Goal: Task Accomplishment & Management: Manage account settings

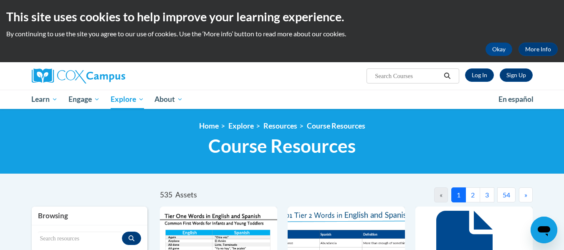
scroll to position [0, 0]
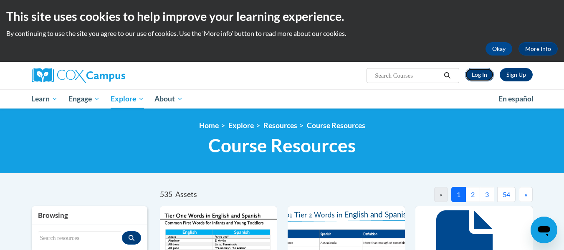
click at [477, 70] on link "Log In" at bounding box center [479, 74] width 29 height 13
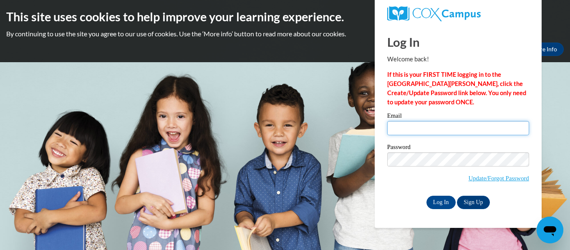
click at [467, 130] on input "Email" at bounding box center [458, 128] width 142 height 14
type input "pam.satterfield@murray.k12.ga.us"
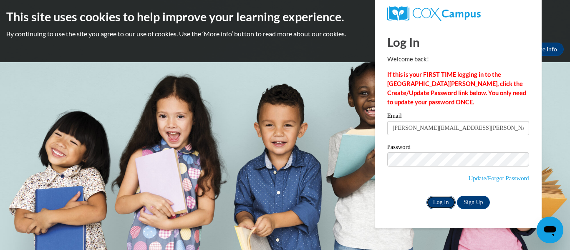
click at [436, 200] on input "Log In" at bounding box center [440, 202] width 29 height 13
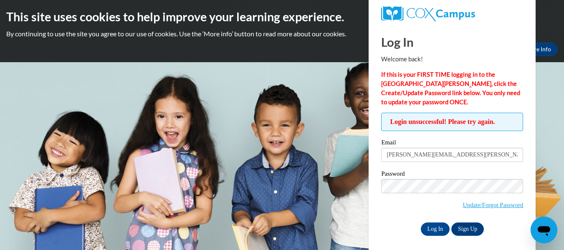
scroll to position [4, 0]
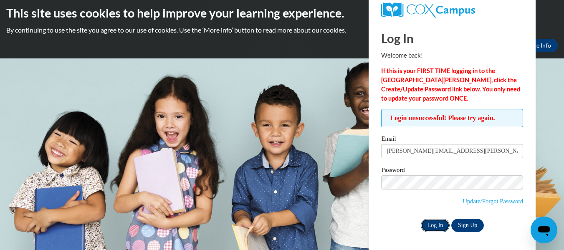
click at [435, 224] on input "Log In" at bounding box center [435, 225] width 29 height 13
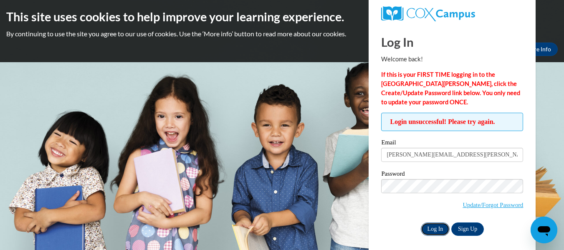
click at [426, 229] on input "Log In" at bounding box center [435, 228] width 29 height 13
click at [428, 232] on input "Log In" at bounding box center [435, 228] width 29 height 13
click at [431, 226] on input "Log In" at bounding box center [435, 228] width 29 height 13
